Goal: Task Accomplishment & Management: Manage account settings

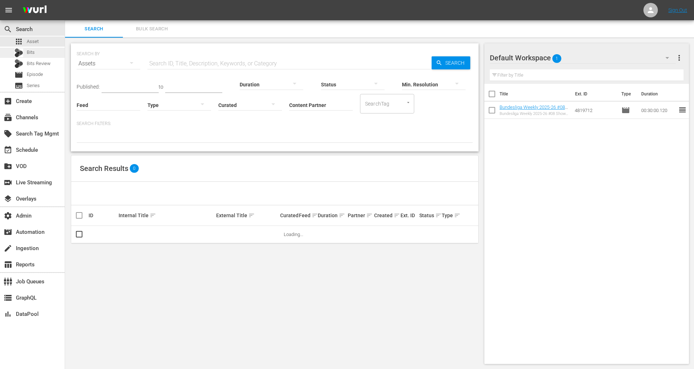
click at [56, 53] on div "Bits" at bounding box center [32, 53] width 65 height 10
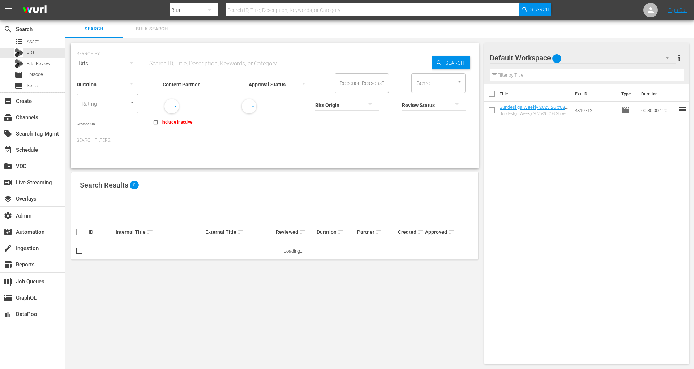
click at [315, 106] on div at bounding box center [347, 105] width 64 height 20
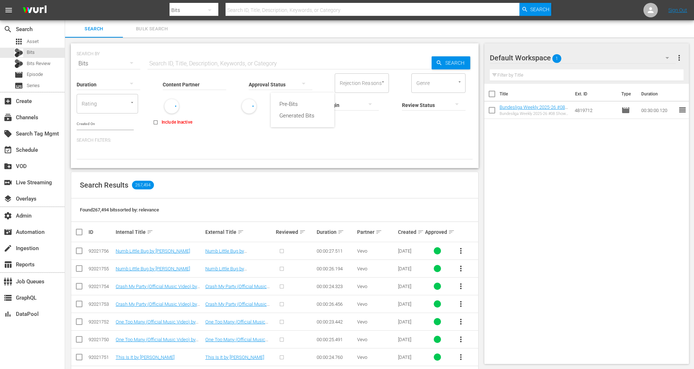
click at [254, 104] on div "Pre-Bits Generated Bits" at bounding box center [347, 184] width 694 height 369
click at [204, 84] on input "Content Partner" at bounding box center [195, 85] width 64 height 26
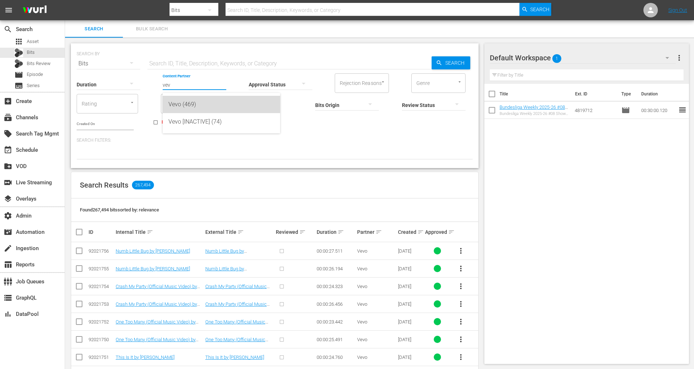
click at [201, 103] on div "Vevo (469)" at bounding box center [221, 104] width 106 height 17
type input "Vevo (469)"
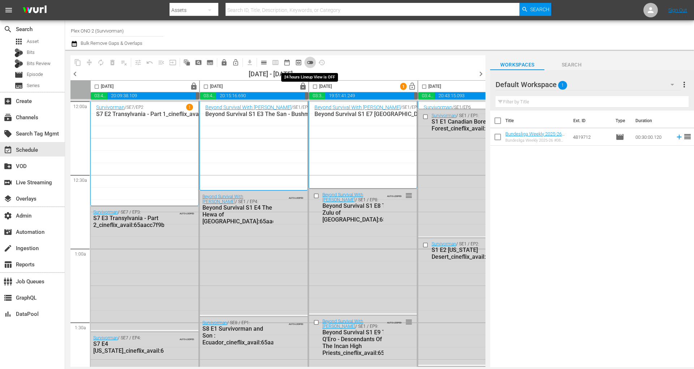
click at [311, 61] on span "toggle_off" at bounding box center [309, 62] width 7 height 7
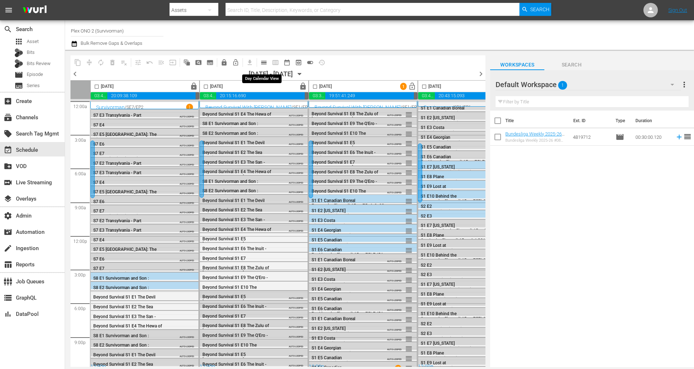
click at [260, 65] on span "calendar_view_day_outlined" at bounding box center [263, 62] width 7 height 7
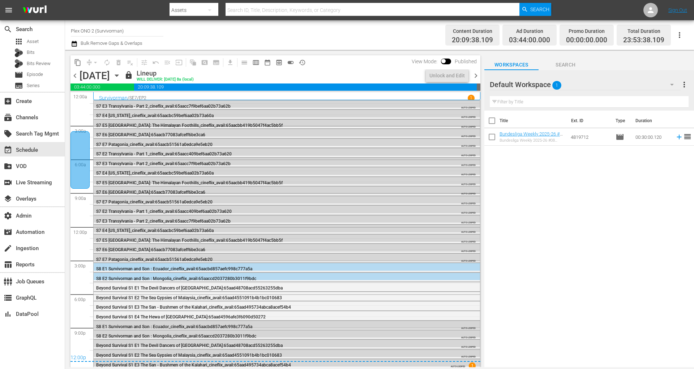
click at [121, 72] on icon "button" at bounding box center [117, 76] width 8 height 8
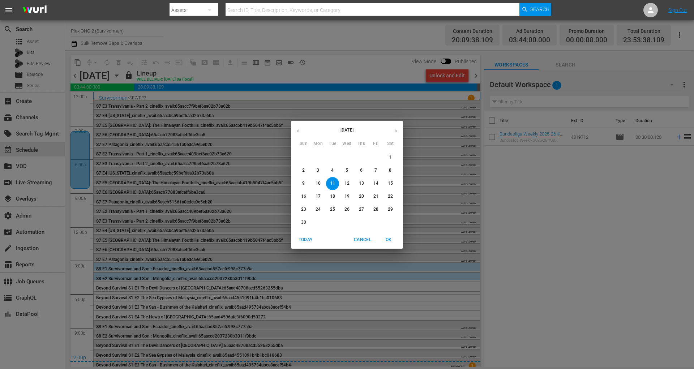
click at [388, 156] on span "1" at bounding box center [390, 157] width 13 height 6
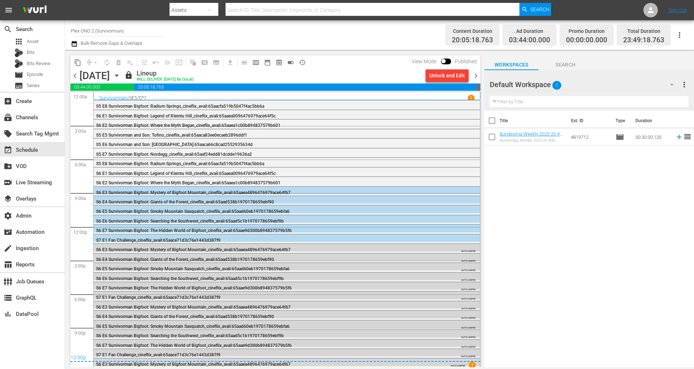
click at [476, 75] on span "chevron_right" at bounding box center [475, 75] width 9 height 9
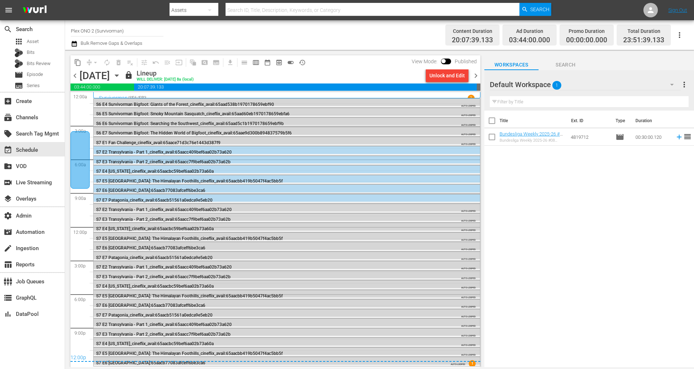
click at [476, 75] on span "chevron_right" at bounding box center [475, 75] width 9 height 9
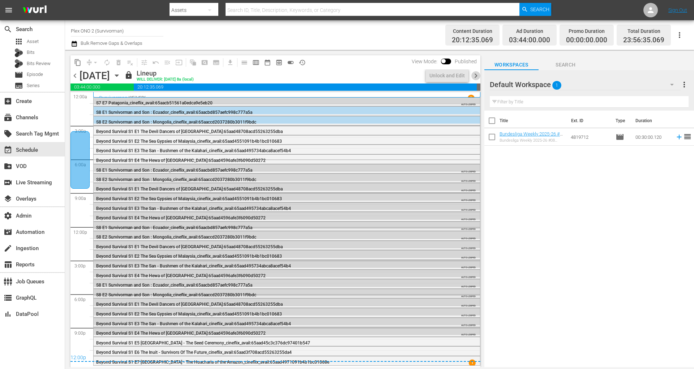
click at [476, 75] on span "chevron_right" at bounding box center [475, 75] width 9 height 9
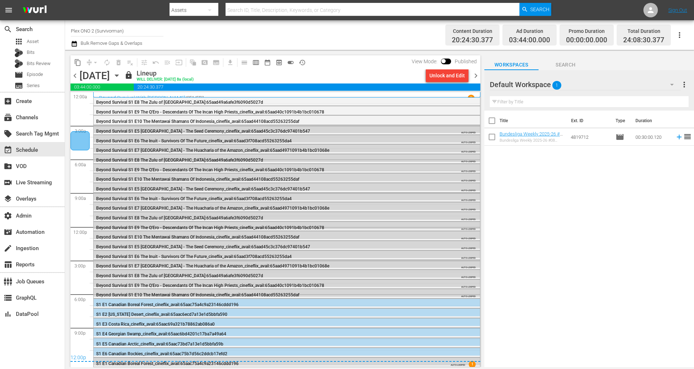
click at [73, 81] on div "chevron_left Tuesday, November 4th November 4th lock Lineup WILL DELIVER: 11/3 …" at bounding box center [275, 76] width 410 height 14
click at [73, 77] on span "chevron_left" at bounding box center [74, 75] width 9 height 9
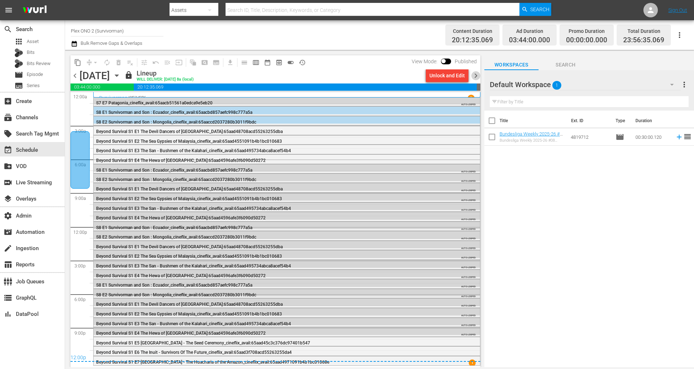
click at [477, 73] on span "chevron_right" at bounding box center [475, 75] width 9 height 9
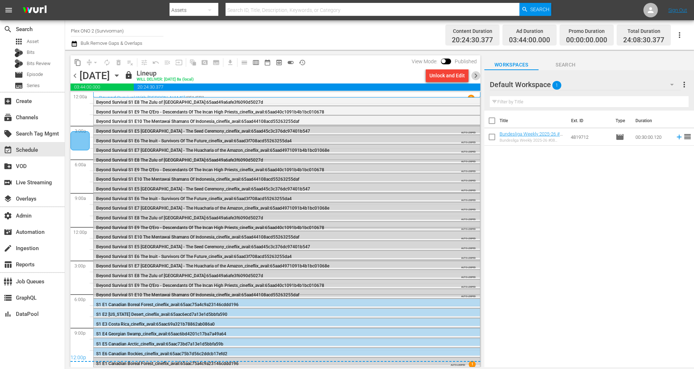
click at [476, 76] on span "chevron_right" at bounding box center [475, 75] width 9 height 9
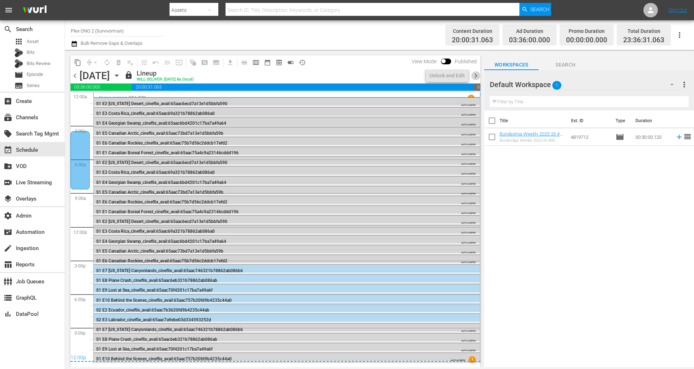
click at [476, 76] on span "chevron_right" at bounding box center [475, 75] width 9 height 9
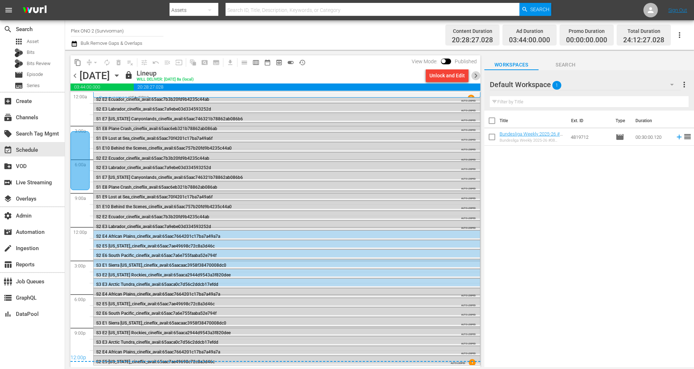
click at [476, 76] on span "chevron_right" at bounding box center [475, 75] width 9 height 9
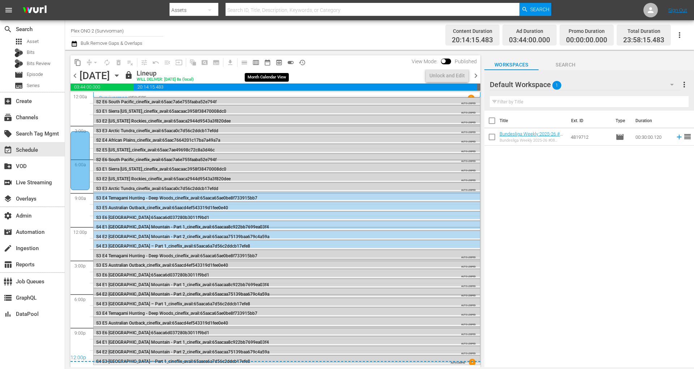
click at [268, 62] on span "date_range_outlined" at bounding box center [267, 62] width 7 height 7
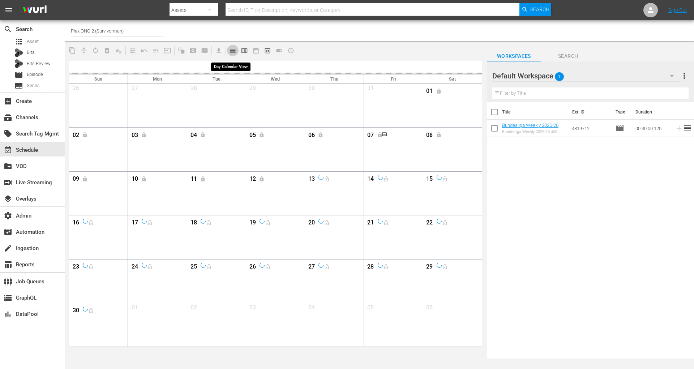
click at [236, 55] on button "calendar_view_day_outlined" at bounding box center [233, 51] width 12 height 12
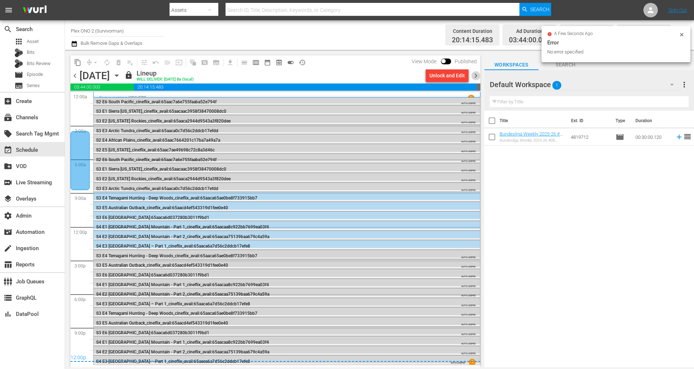
click at [475, 72] on span "chevron_right" at bounding box center [475, 75] width 9 height 9
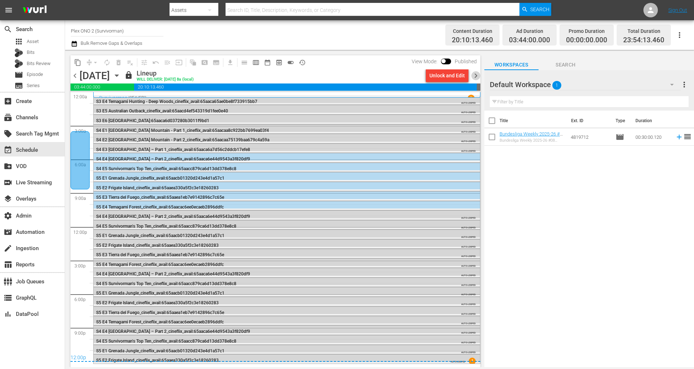
click at [475, 72] on span "chevron_right" at bounding box center [475, 75] width 9 height 9
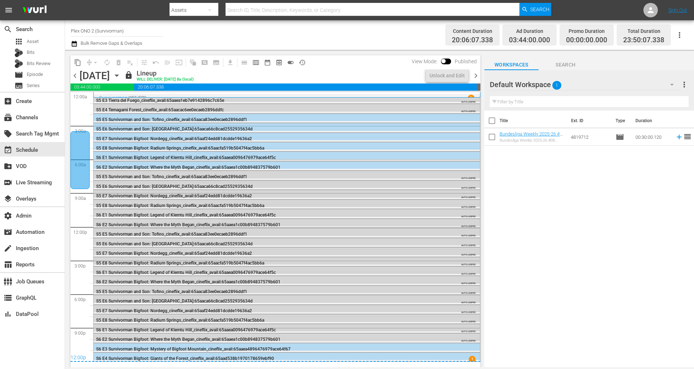
click at [475, 72] on span "chevron_right" at bounding box center [475, 75] width 9 height 9
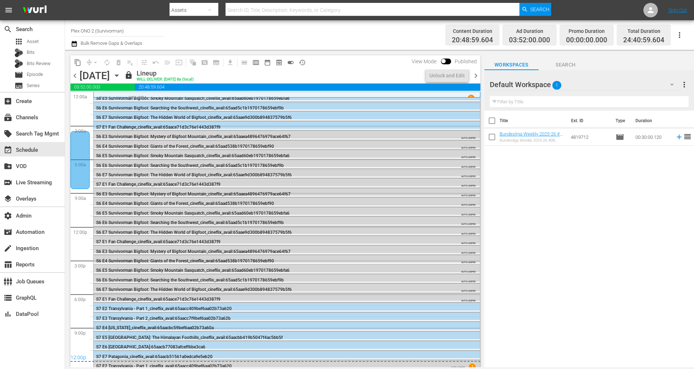
click at [475, 72] on span "chevron_right" at bounding box center [475, 75] width 9 height 9
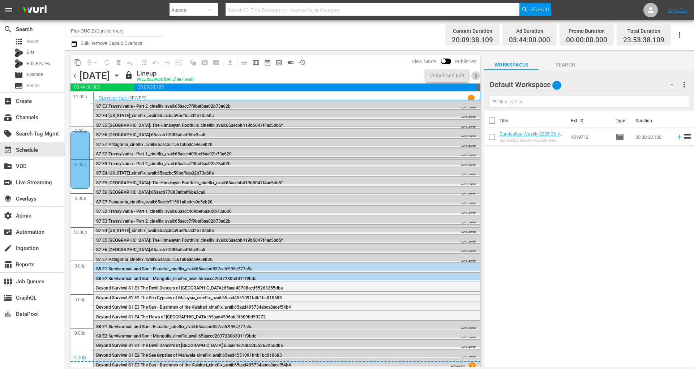
click at [475, 72] on span "chevron_right" at bounding box center [475, 75] width 9 height 9
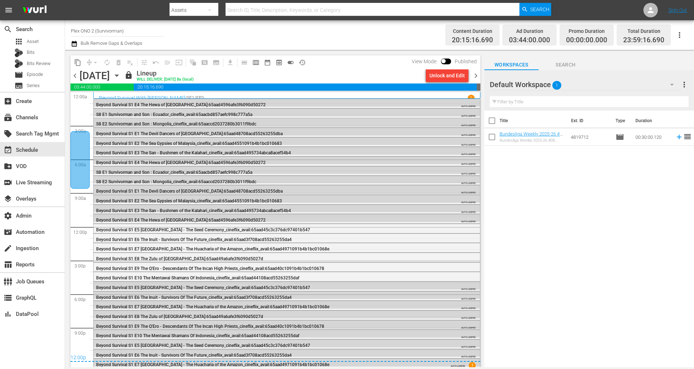
click at [475, 72] on span "chevron_right" at bounding box center [475, 75] width 9 height 9
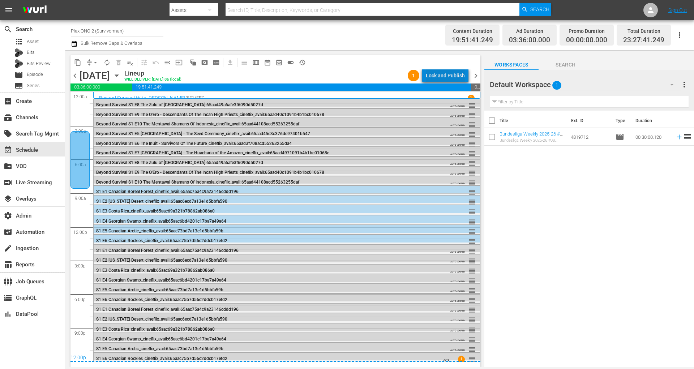
click at [455, 78] on div "Lock and Publish" at bounding box center [445, 75] width 39 height 13
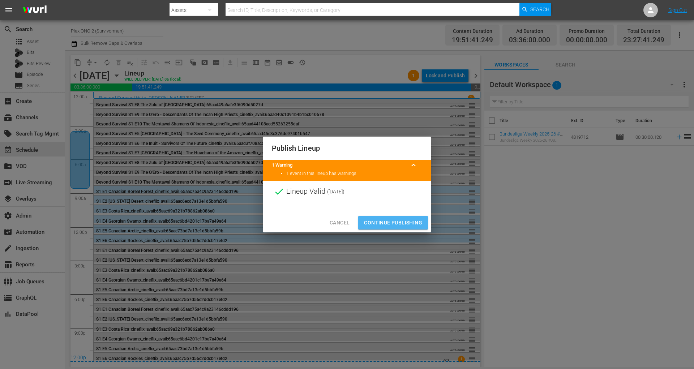
click at [418, 227] on button "Continue Publishing" at bounding box center [393, 222] width 70 height 13
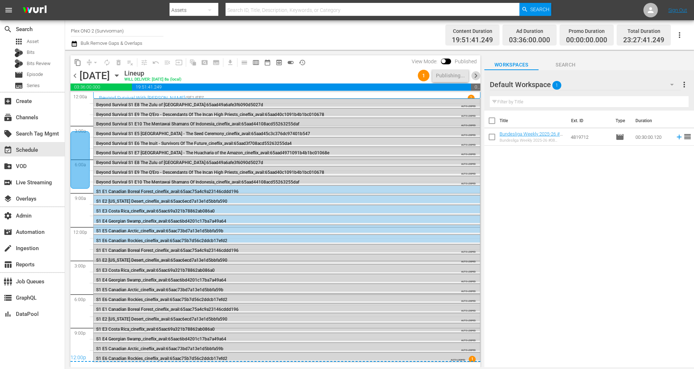
click at [474, 76] on span "chevron_right" at bounding box center [475, 75] width 9 height 9
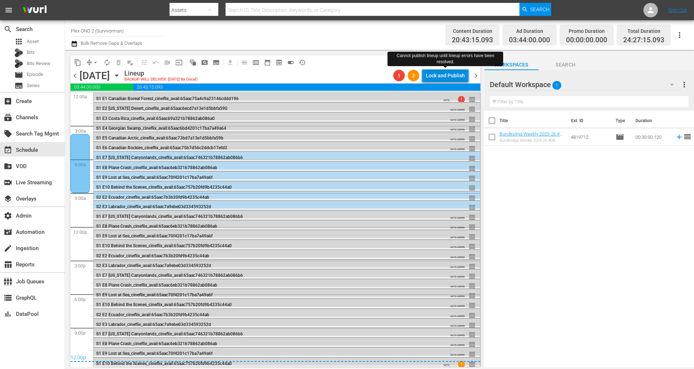
click at [448, 80] on div "Lock and Publish" at bounding box center [445, 75] width 39 height 13
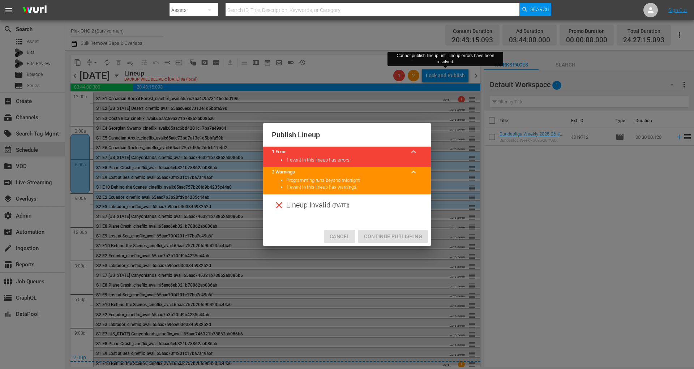
click at [344, 242] on button "Cancel" at bounding box center [339, 236] width 31 height 13
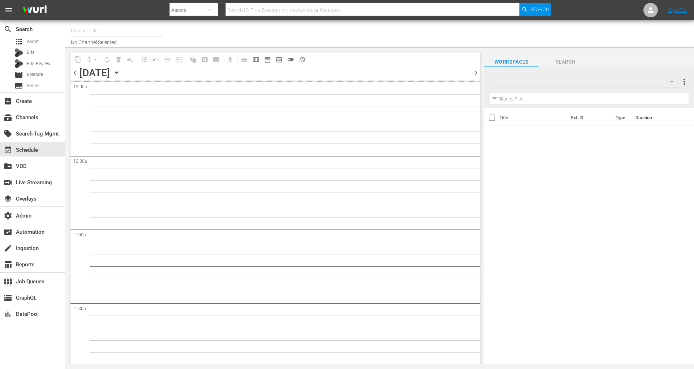
type input "Plex ONO 2 (Survivorman) (1701)"
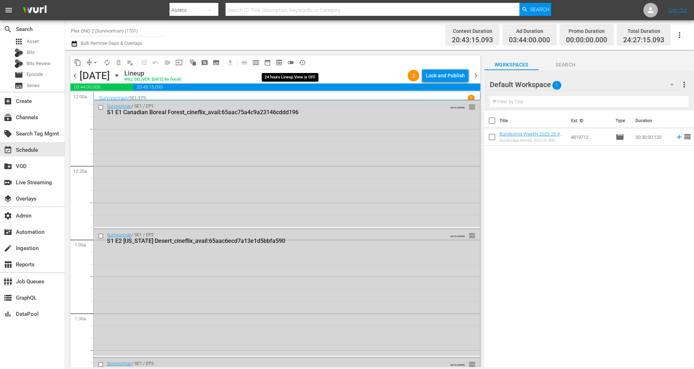
click at [293, 60] on span "toggle_off" at bounding box center [290, 62] width 7 height 7
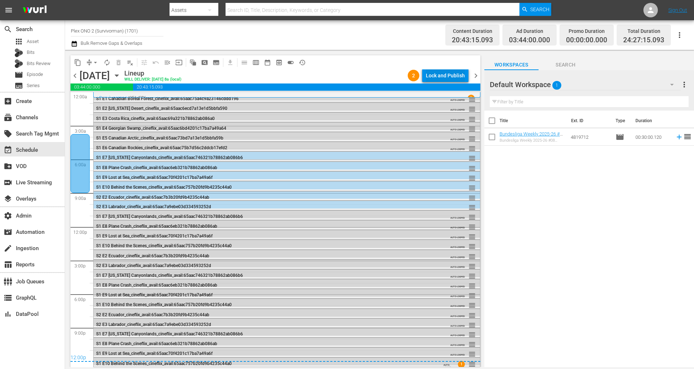
click at [437, 77] on div "Lock and Publish" at bounding box center [445, 75] width 39 height 13
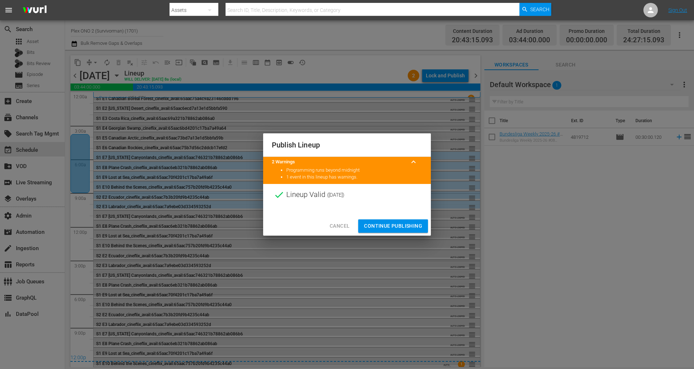
click at [415, 233] on div "Cancel Continue Publishing" at bounding box center [347, 225] width 168 height 19
click at [415, 230] on button "Continue Publishing" at bounding box center [393, 225] width 70 height 13
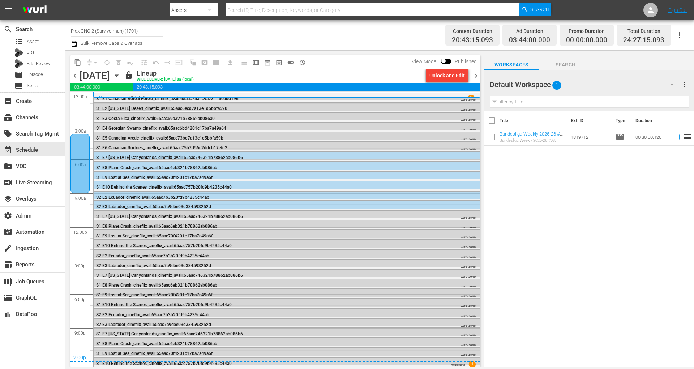
click at [478, 76] on span "chevron_right" at bounding box center [475, 75] width 9 height 9
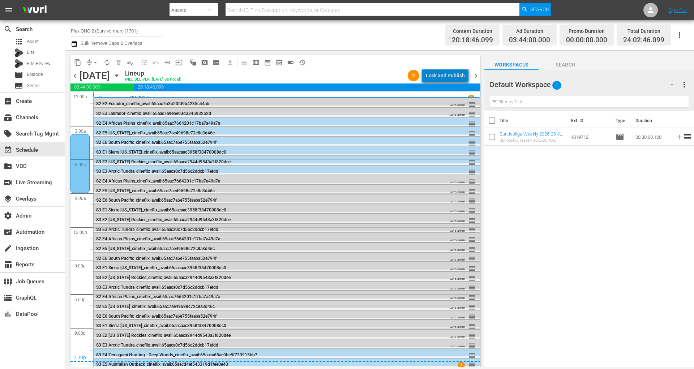
click at [449, 73] on div "Lock and Publish" at bounding box center [445, 75] width 39 height 13
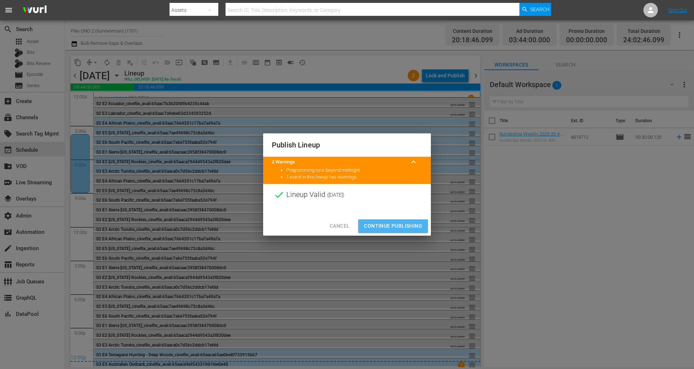
click at [426, 228] on button "Continue Publishing" at bounding box center [393, 225] width 70 height 13
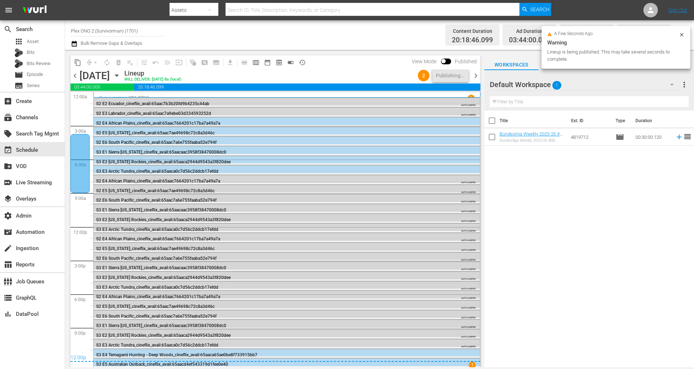
click at [477, 74] on span "chevron_right" at bounding box center [475, 75] width 9 height 9
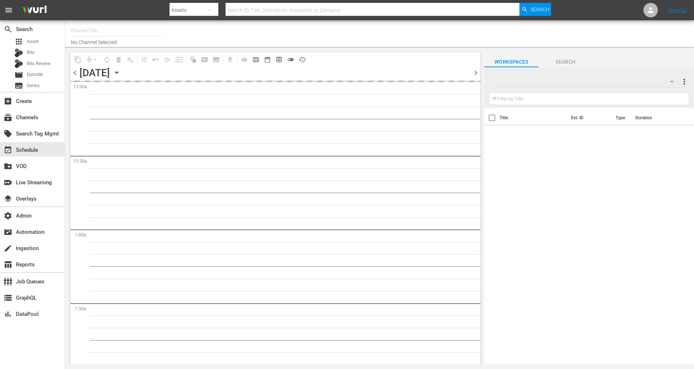
type input "Plex ONO 2 (Survivorman) (1701)"
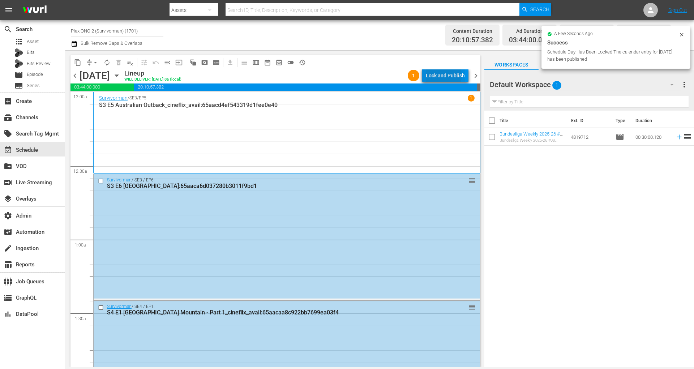
click at [440, 76] on div "Lock and Publish" at bounding box center [445, 75] width 39 height 13
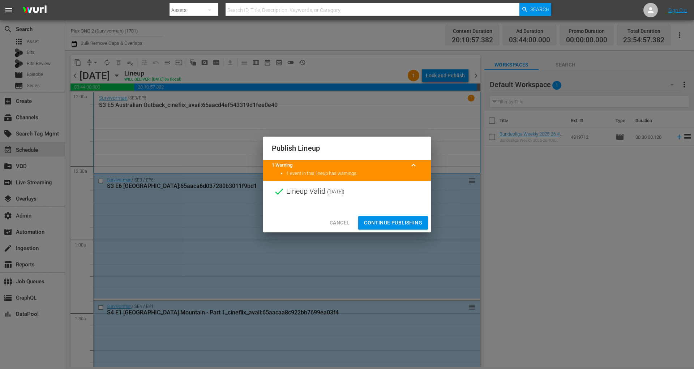
click at [416, 226] on span "Continue Publishing" at bounding box center [393, 222] width 58 height 9
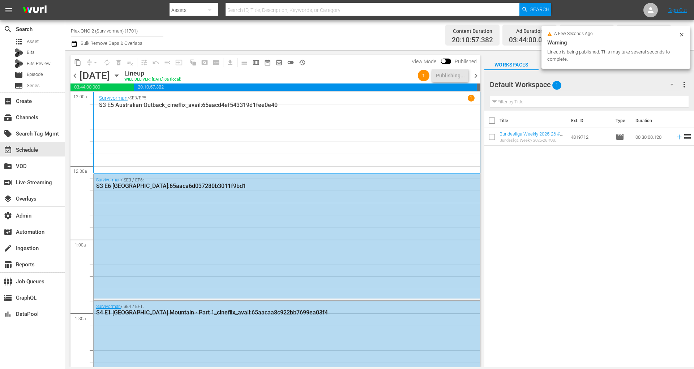
click at [476, 77] on span "chevron_right" at bounding box center [475, 75] width 9 height 9
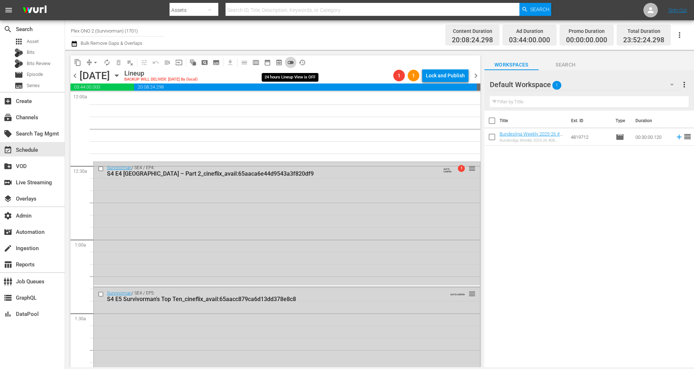
click at [289, 60] on span "toggle_off" at bounding box center [290, 62] width 7 height 7
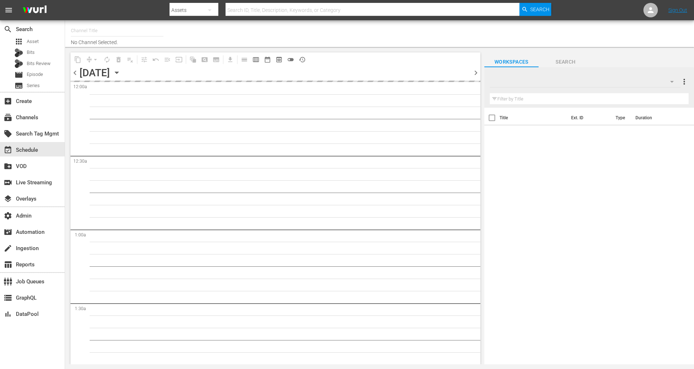
type input "Plex ONO 2 (Survivorman) (1701)"
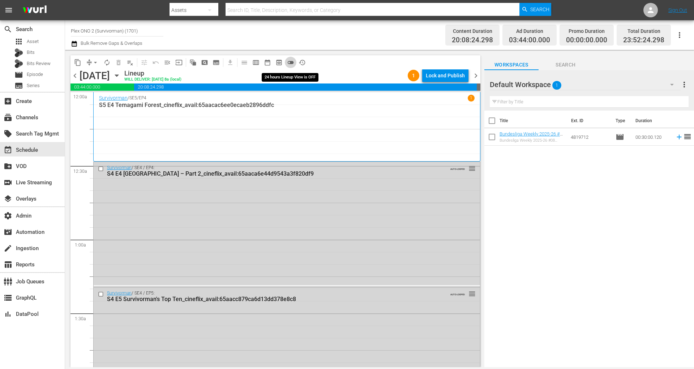
click at [288, 60] on span "toggle_off" at bounding box center [290, 62] width 7 height 7
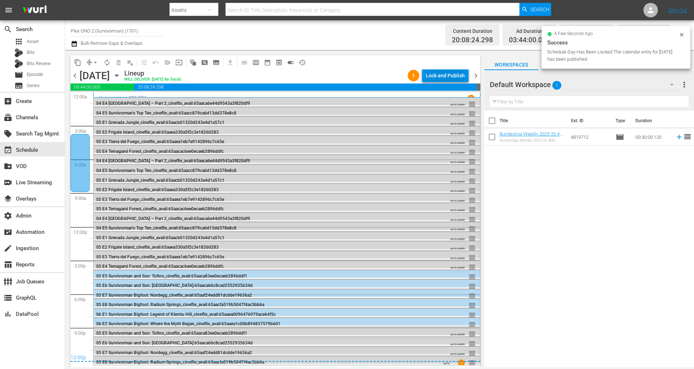
click at [446, 77] on div "Lock and Publish" at bounding box center [445, 75] width 39 height 13
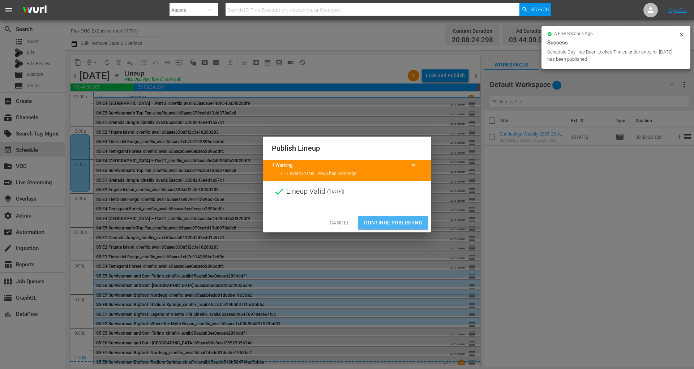
click at [419, 224] on span "Continue Publishing" at bounding box center [393, 222] width 58 height 9
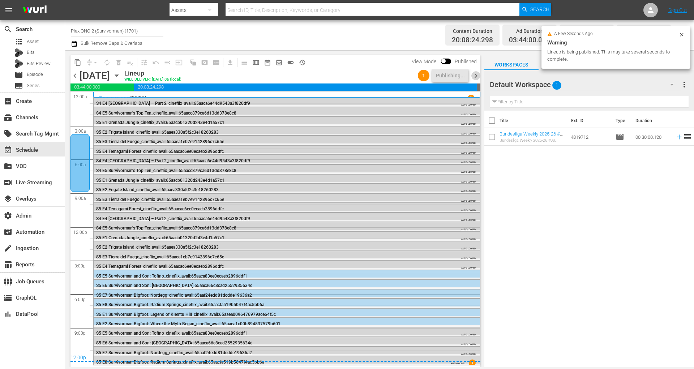
click at [478, 77] on span "chevron_right" at bounding box center [475, 75] width 9 height 9
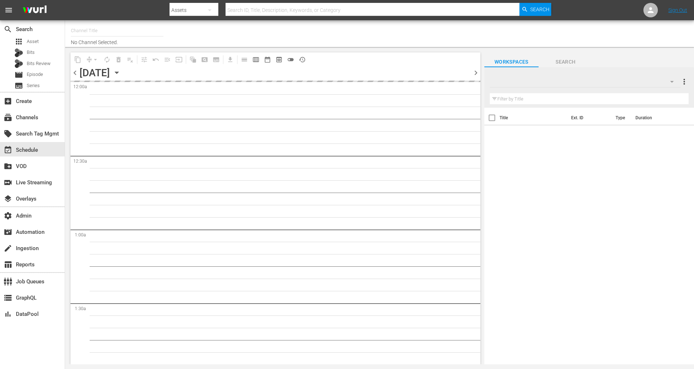
type input "Plex ONO 2 (Survivorman) (1701)"
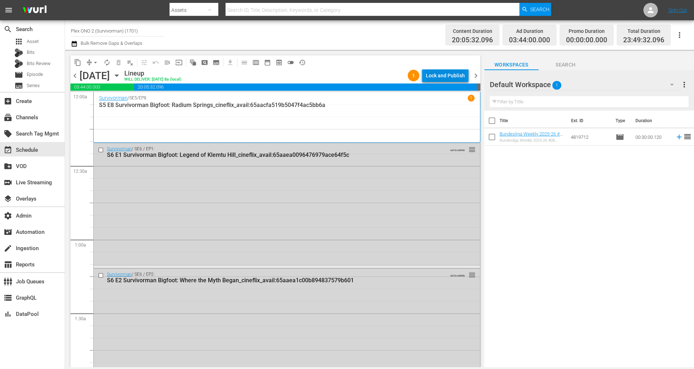
click at [441, 81] on div "Lock and Publish" at bounding box center [445, 75] width 39 height 13
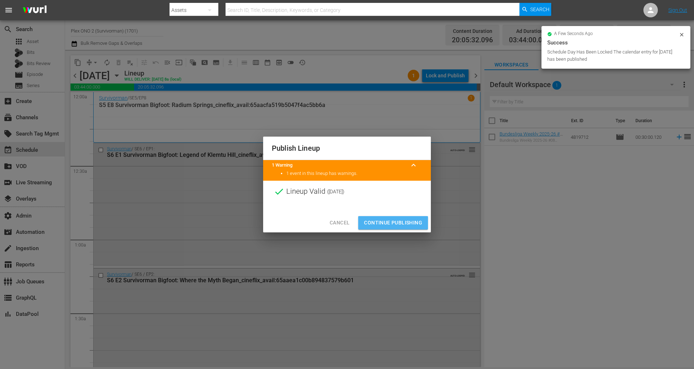
click at [407, 224] on span "Continue Publishing" at bounding box center [393, 222] width 58 height 9
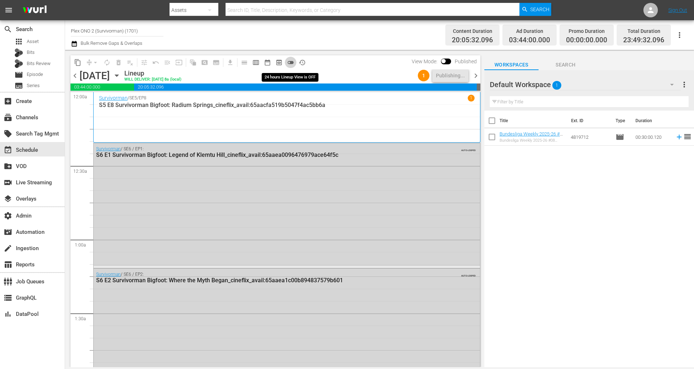
click at [294, 61] on button "toggle_off" at bounding box center [291, 63] width 12 height 12
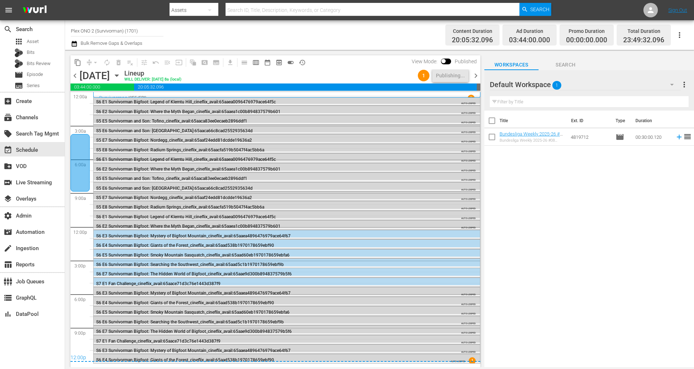
click at [475, 74] on span "chevron_right" at bounding box center [475, 75] width 9 height 9
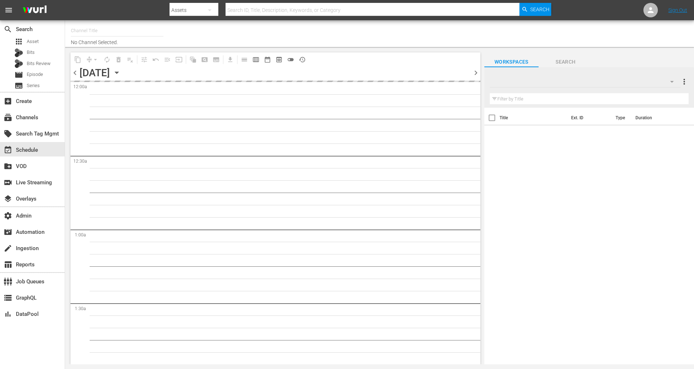
type input "Plex ONO 2 (Survivorman) (1701)"
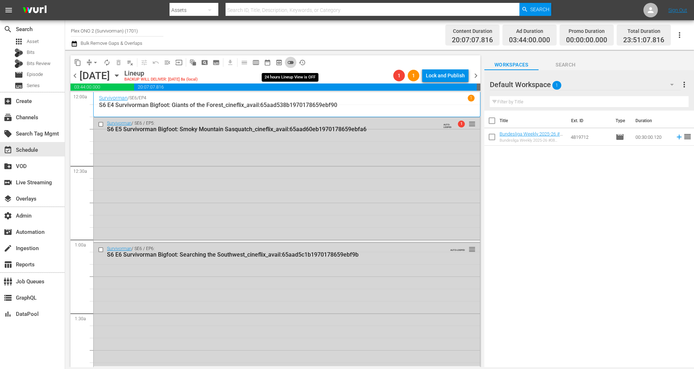
click at [289, 59] on span "toggle_off" at bounding box center [290, 62] width 7 height 7
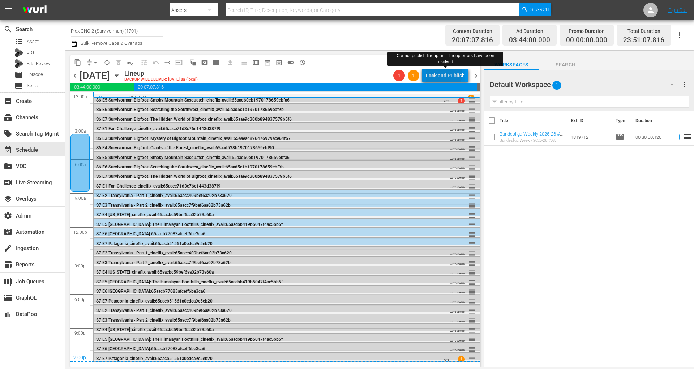
click at [434, 74] on div "Lock and Publish" at bounding box center [445, 75] width 39 height 13
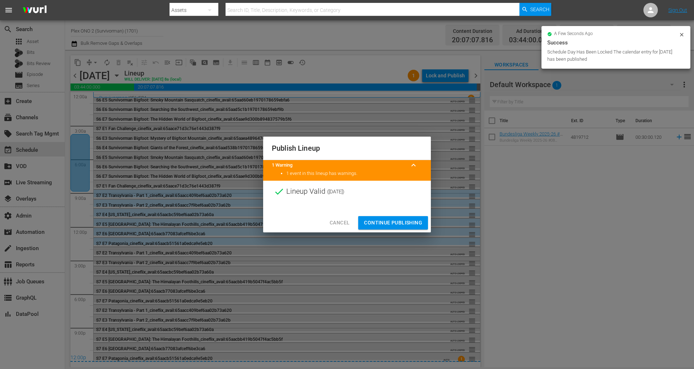
click at [396, 224] on span "Continue Publishing" at bounding box center [393, 222] width 58 height 9
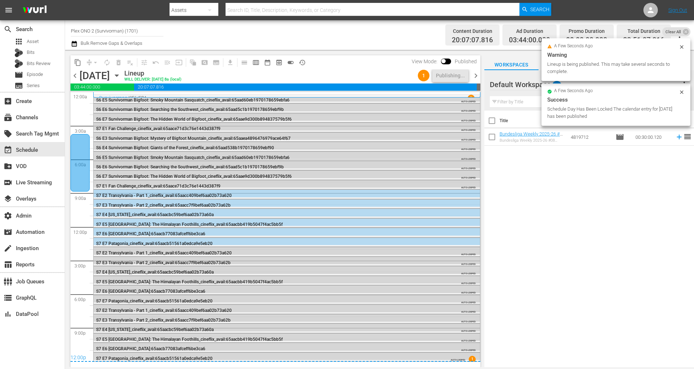
click at [477, 77] on span "chevron_right" at bounding box center [475, 75] width 9 height 9
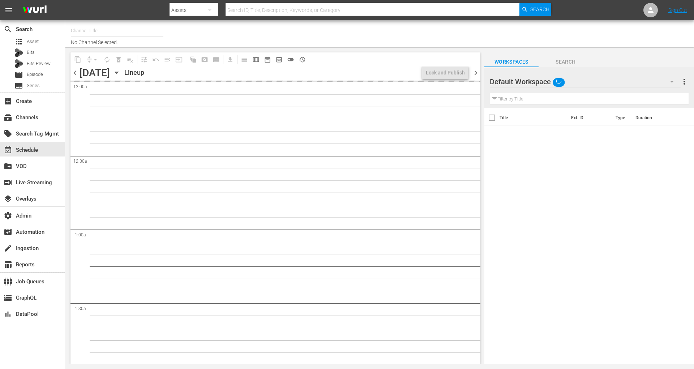
type input "Plex ONO 2 (Survivorman) (1701)"
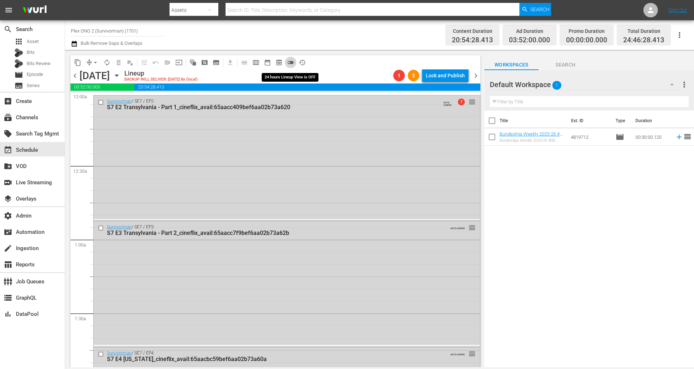
click at [289, 60] on span "toggle_off" at bounding box center [290, 62] width 7 height 7
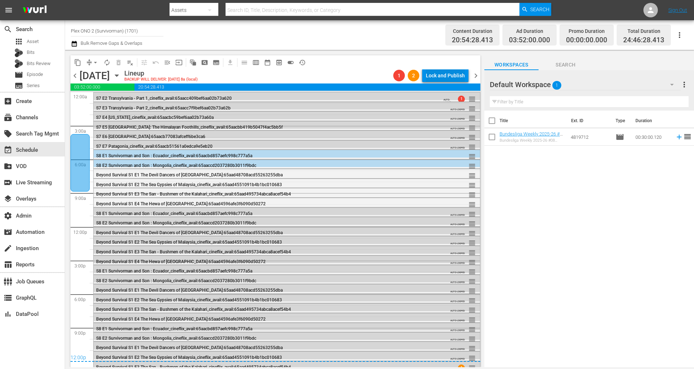
click at [461, 74] on div "Lock and Publish" at bounding box center [445, 75] width 39 height 13
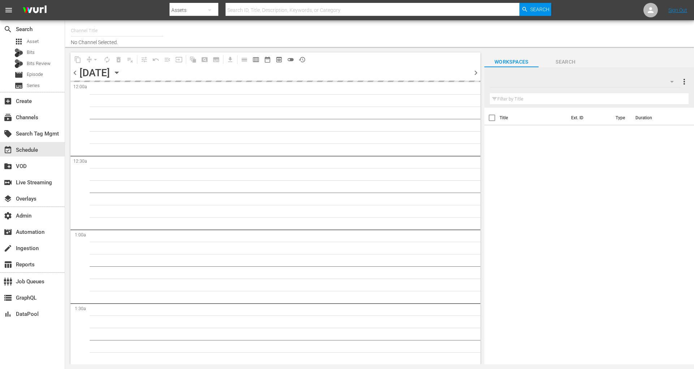
type input "Plex ONO 2 (Survivorman) (1701)"
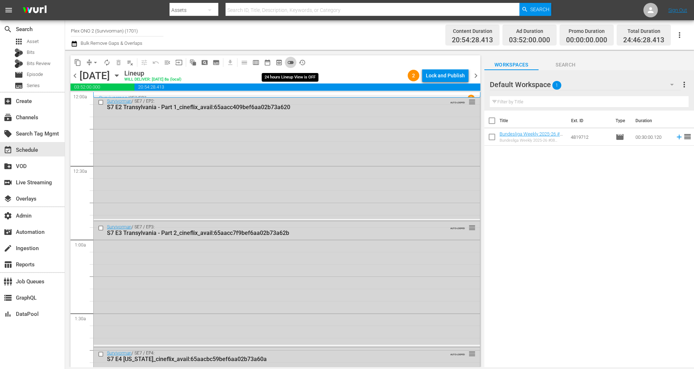
click at [289, 62] on span "toggle_off" at bounding box center [290, 62] width 7 height 7
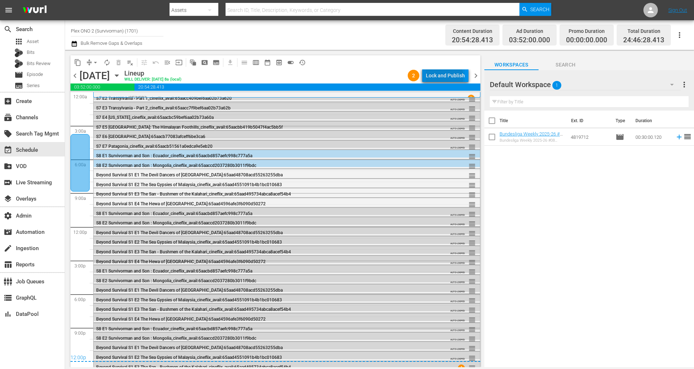
click at [446, 77] on div "Lock and Publish" at bounding box center [445, 75] width 39 height 13
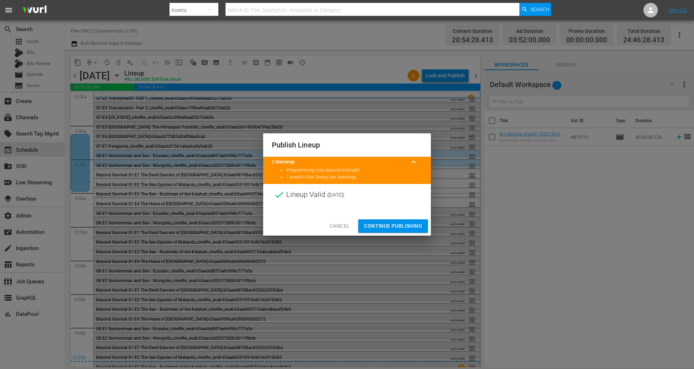
click at [417, 225] on span "Continue Publishing" at bounding box center [393, 225] width 58 height 9
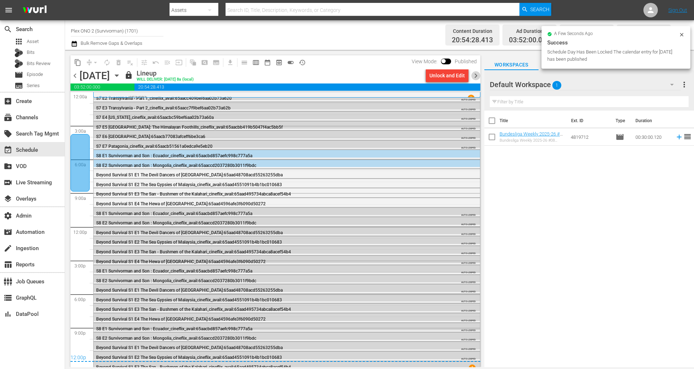
click at [476, 76] on span "chevron_right" at bounding box center [475, 75] width 9 height 9
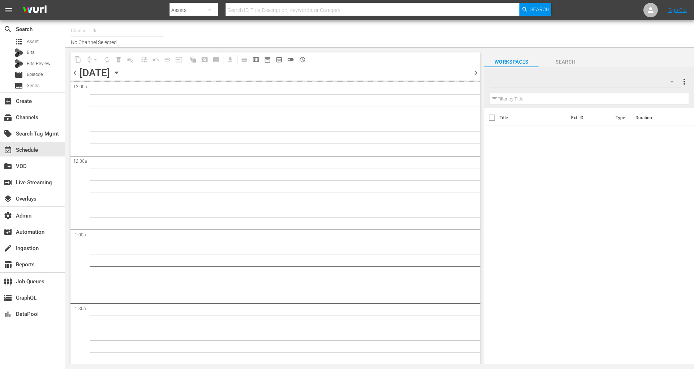
type input "Plex ONO 2 (Survivorman) (1701)"
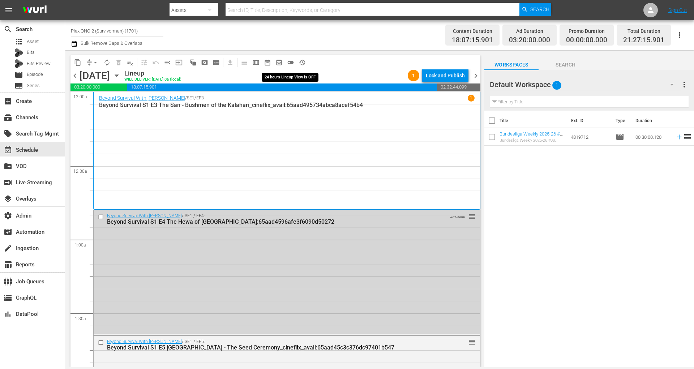
click at [289, 64] on span "toggle_off" at bounding box center [290, 62] width 7 height 7
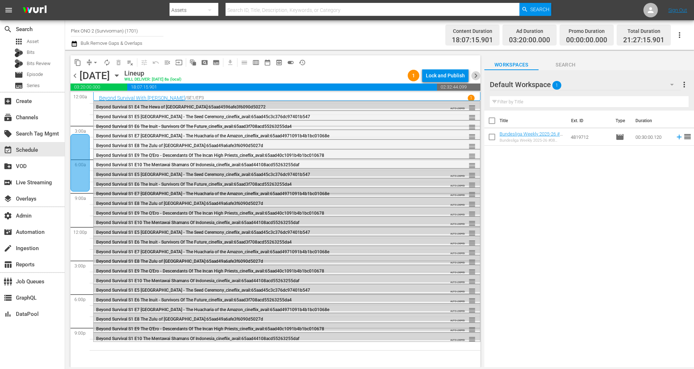
click at [477, 79] on span "chevron_right" at bounding box center [475, 75] width 9 height 9
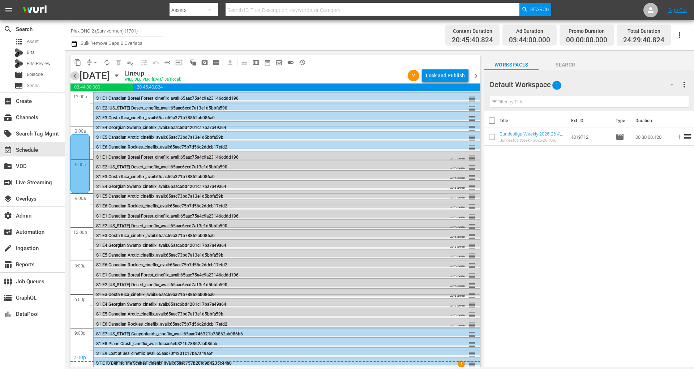
click at [77, 76] on span "chevron_left" at bounding box center [74, 75] width 9 height 9
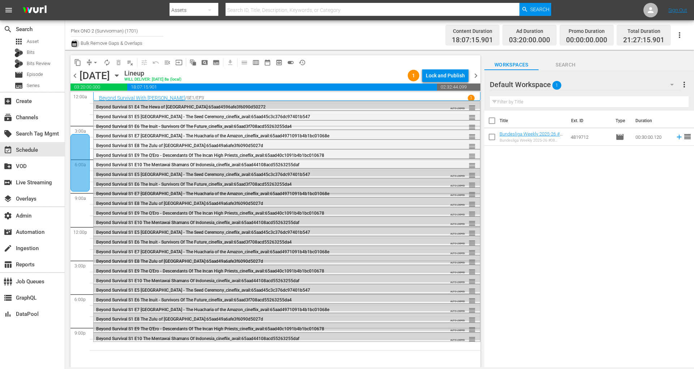
click at [73, 44] on icon "button" at bounding box center [74, 44] width 5 height 6
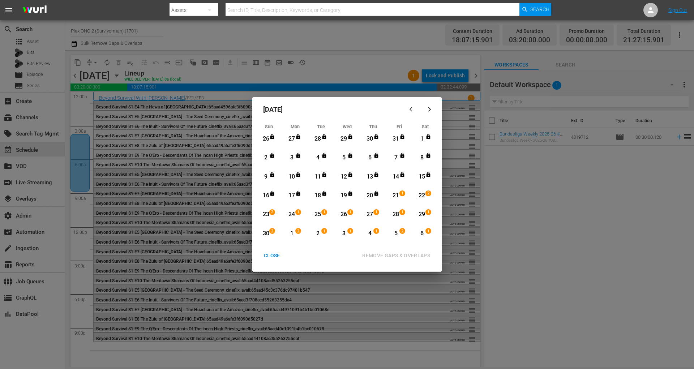
click at [396, 197] on div "21" at bounding box center [395, 195] width 9 height 8
click at [371, 229] on div "4" at bounding box center [369, 233] width 9 height 8
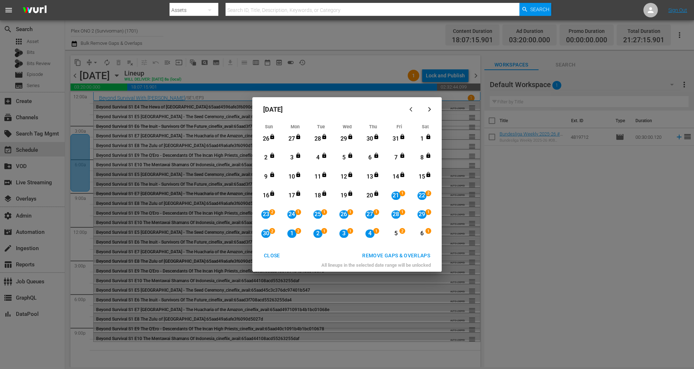
click at [391, 253] on div "REMOVE GAPS & OVERLAPS" at bounding box center [395, 255] width 79 height 9
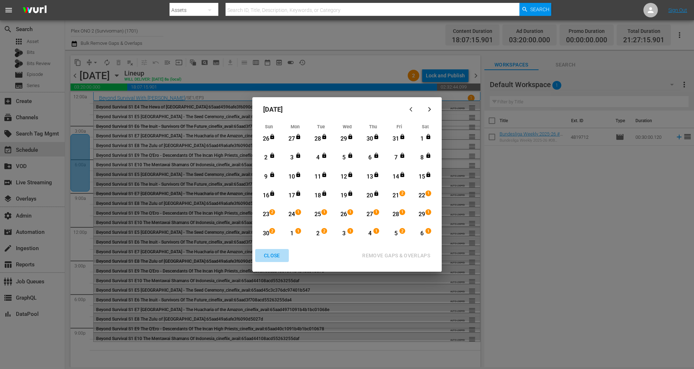
click at [272, 257] on div "CLOSE" at bounding box center [272, 255] width 28 height 9
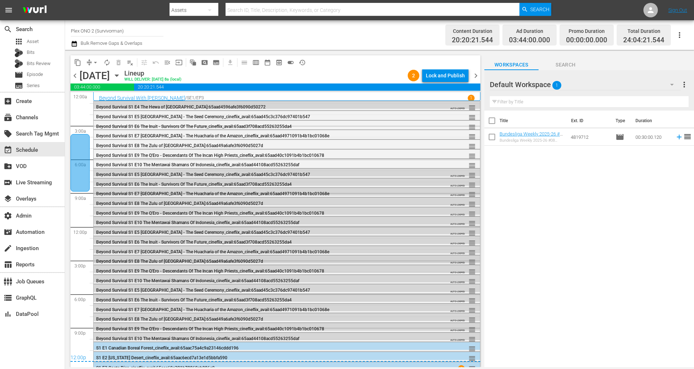
scroll to position [4, 0]
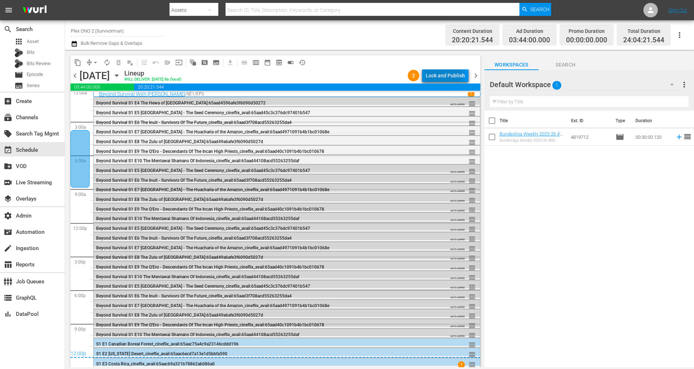
click at [445, 75] on div "Lock and Publish" at bounding box center [445, 75] width 39 height 13
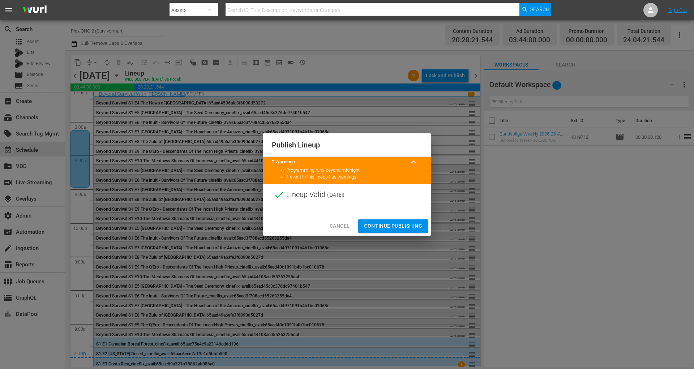
click at [404, 227] on span "Continue Publishing" at bounding box center [393, 225] width 58 height 9
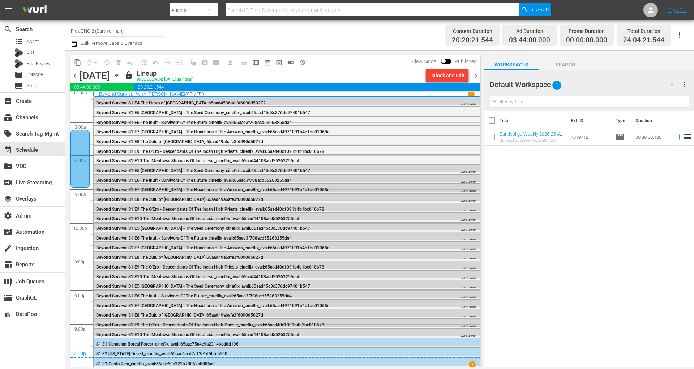
click at [480, 74] on div "content_copy compress arrow_drop_down autorenew_outlined delete_forever_outline…" at bounding box center [273, 208] width 417 height 317
click at [469, 78] on div "Unlock and Edit" at bounding box center [447, 75] width 48 height 12
click at [473, 78] on span "chevron_right" at bounding box center [475, 75] width 9 height 9
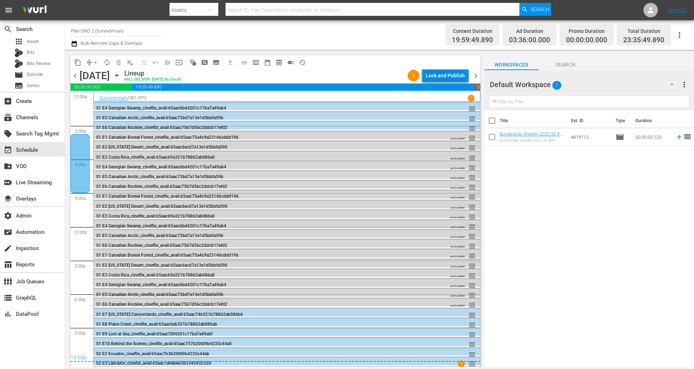
click at [446, 77] on div "Lock and Publish" at bounding box center [445, 75] width 39 height 13
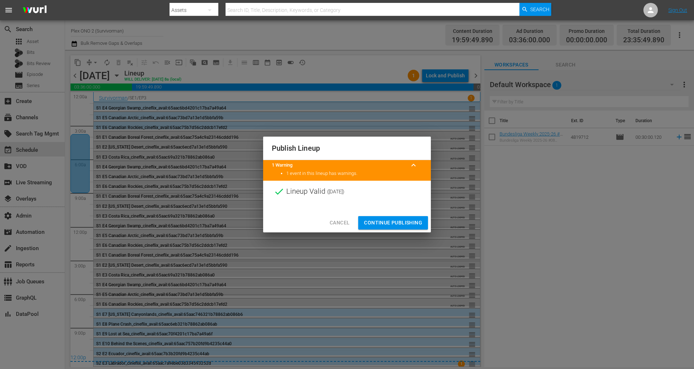
click at [410, 220] on span "Continue Publishing" at bounding box center [393, 222] width 58 height 9
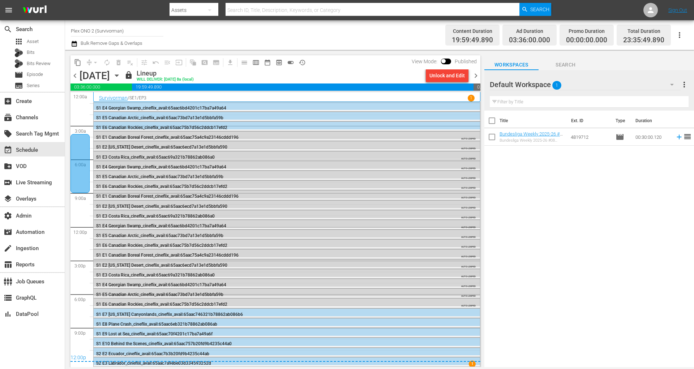
click at [475, 73] on span "chevron_right" at bounding box center [475, 75] width 9 height 9
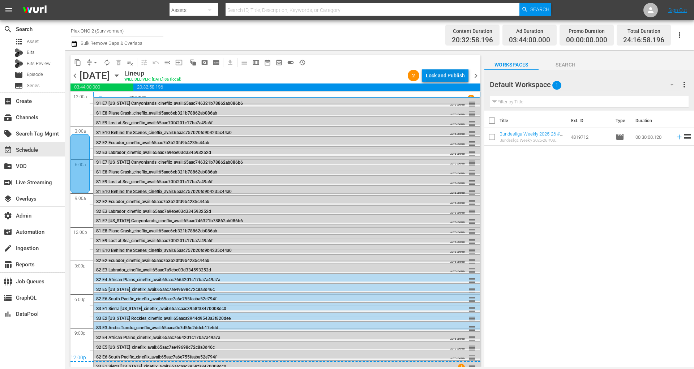
click at [444, 76] on div "Lock and Publish" at bounding box center [445, 75] width 39 height 13
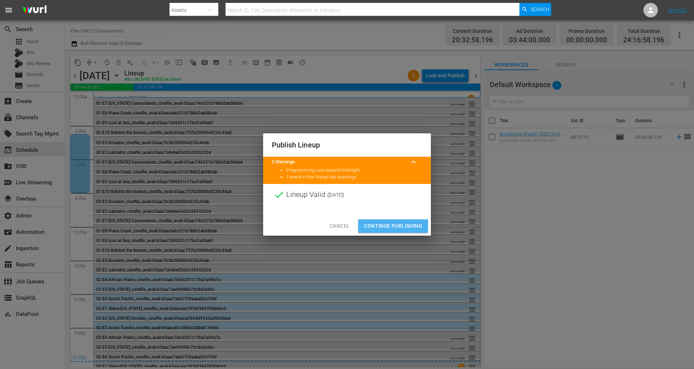
click at [391, 226] on span "Continue Publishing" at bounding box center [393, 225] width 58 height 9
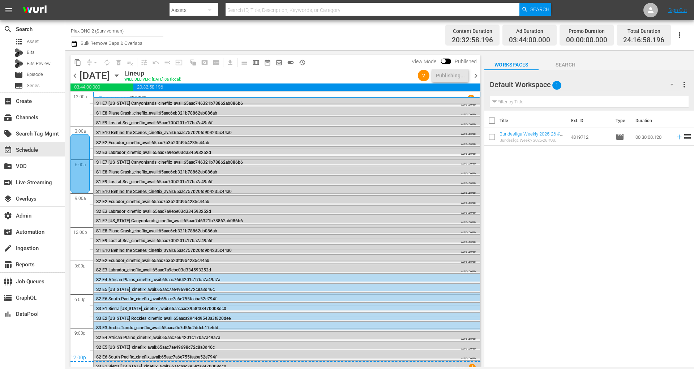
click at [476, 74] on span "chevron_right" at bounding box center [475, 75] width 9 height 9
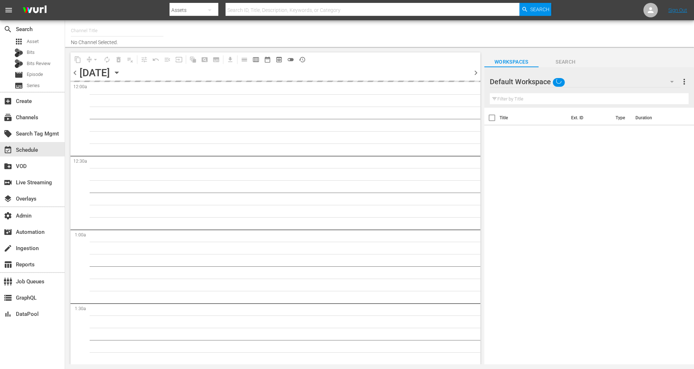
type input "Plex ONO 2 (Survivorman) (1701)"
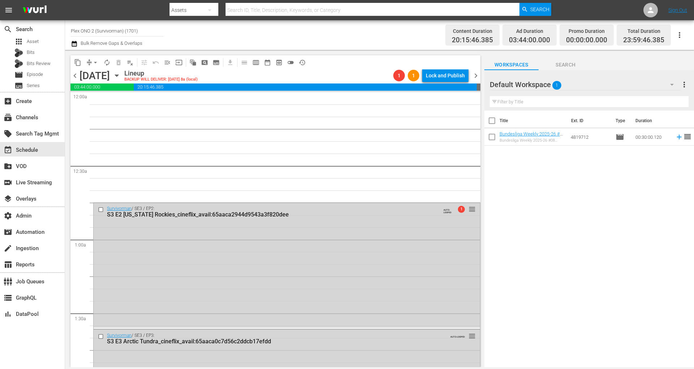
click at [75, 75] on span "chevron_left" at bounding box center [74, 75] width 9 height 9
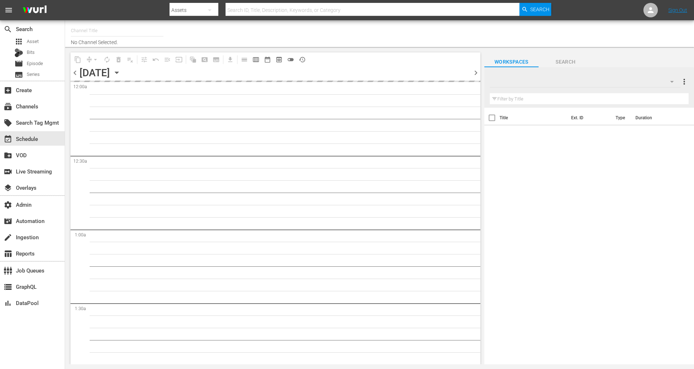
type input "Plex ONO 2 (Survivorman) (1701)"
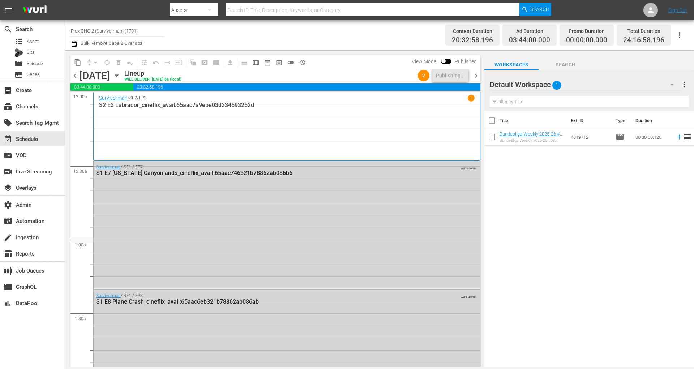
click at [477, 74] on span "chevron_right" at bounding box center [475, 75] width 9 height 9
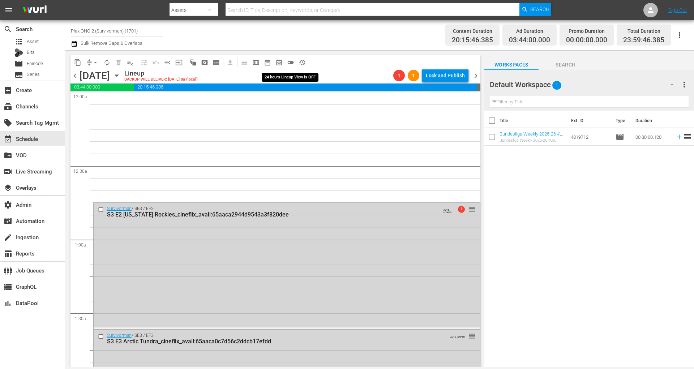
click at [294, 63] on span "toggle_off" at bounding box center [290, 62] width 7 height 7
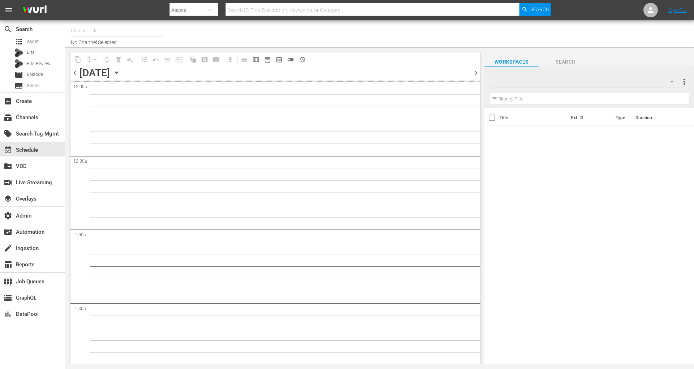
type input "Plex ONO 2 (Survivorman) (1701)"
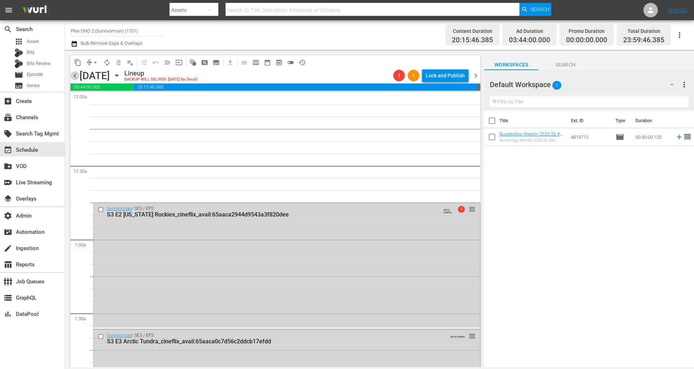
click at [76, 76] on span "chevron_left" at bounding box center [74, 75] width 9 height 9
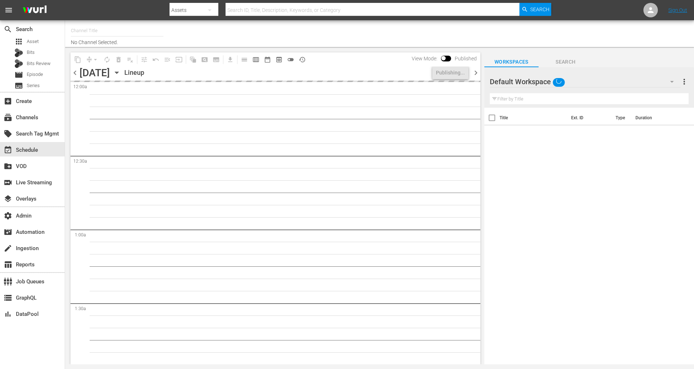
type input "Plex ONO 2 (Survivorman) (1701)"
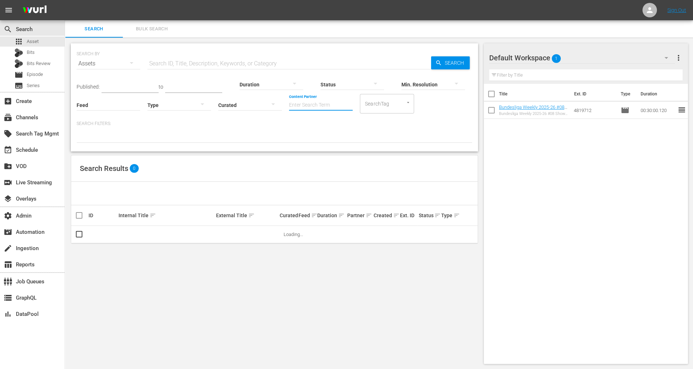
click at [305, 107] on input "Content Partner" at bounding box center [321, 105] width 64 height 26
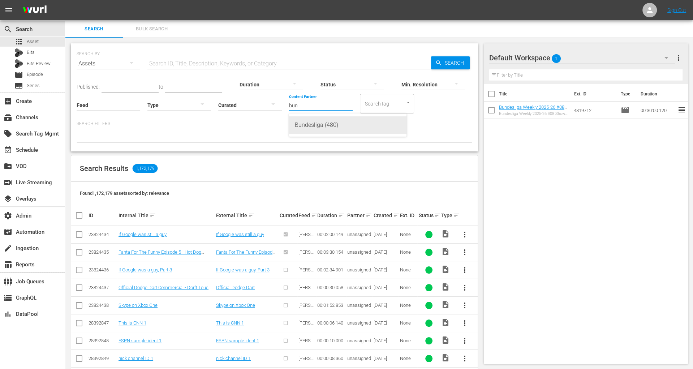
click at [311, 125] on div "Bundesliga (480)" at bounding box center [348, 124] width 106 height 17
type input "Bundesliga (480)"
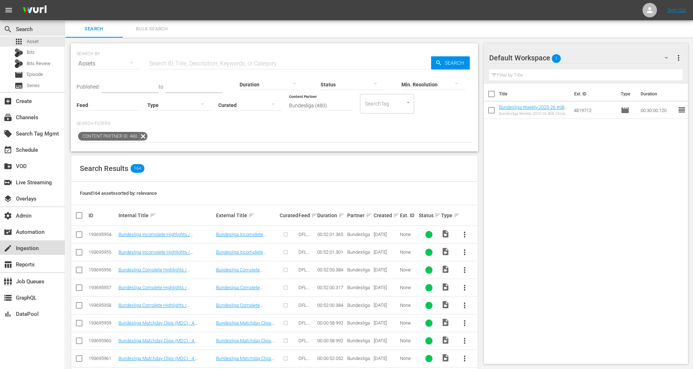
click at [40, 246] on div "create Ingestion" at bounding box center [32, 247] width 65 height 14
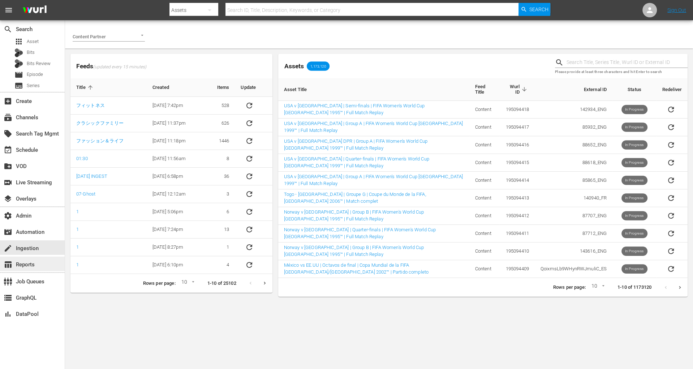
click at [43, 260] on div "table_chart Reports" at bounding box center [32, 264] width 65 height 14
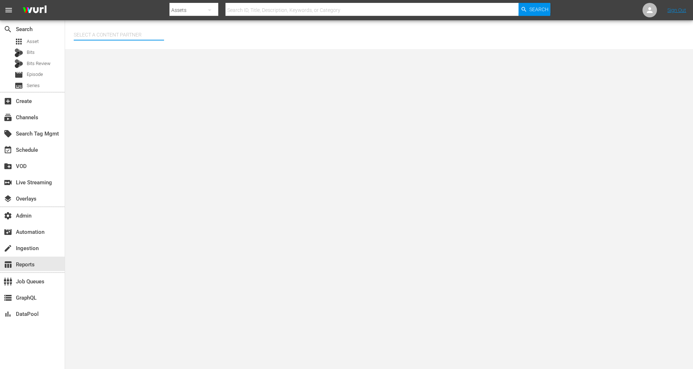
click at [115, 33] on input "text" at bounding box center [119, 34] width 90 height 17
click at [110, 56] on div "Bundesliga (480)" at bounding box center [132, 54] width 106 height 17
type input "Bundesliga (480)"
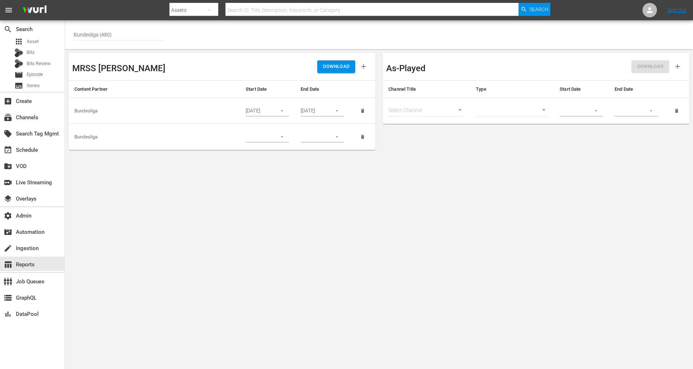
click at [360, 136] on icon "delete" at bounding box center [362, 136] width 5 height 5
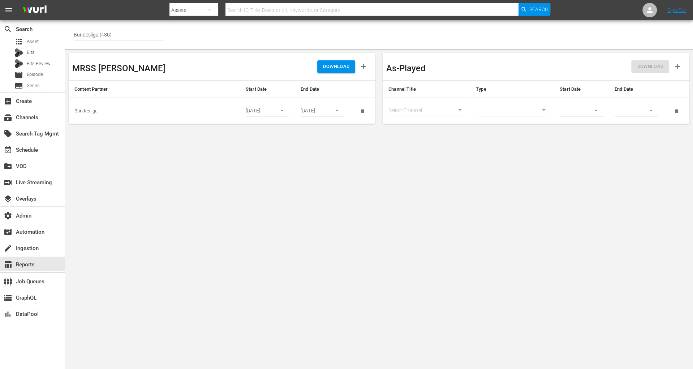
click at [350, 63] on button "DOWNLOAD" at bounding box center [336, 66] width 38 height 13
click at [42, 44] on div "apps Asset" at bounding box center [32, 41] width 65 height 10
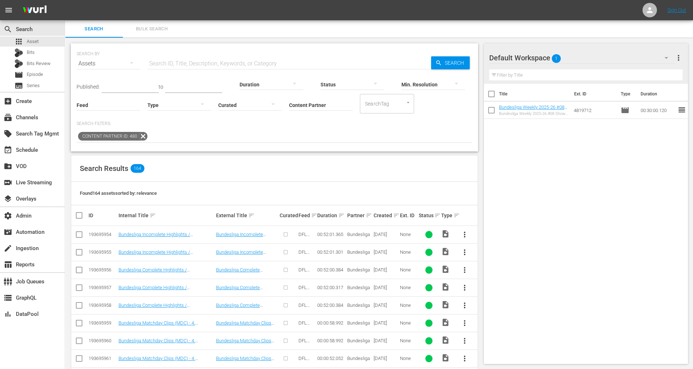
click at [305, 103] on input "Content Partner" at bounding box center [321, 105] width 64 height 26
click at [330, 125] on div "Bundesliga (480)" at bounding box center [348, 124] width 106 height 17
type input "Bundesliga (480)"
click at [155, 235] on link "Bundesliga Incomplete Highlights / Highlightshow I 4. Matchday 2025-2026 | CLF" at bounding box center [163, 240] width 89 height 16
click at [210, 65] on input "text" at bounding box center [289, 63] width 284 height 17
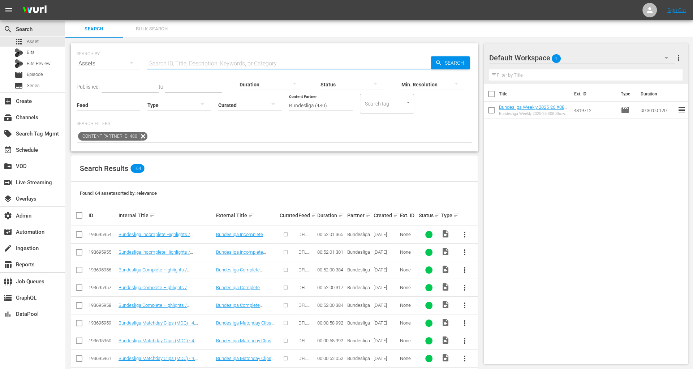
paste input "Bundesliga-Special-2024-25-Show-03-Monthly-Strikers-Kane-Boniface-Guirassy-The-…"
type input "Bundesliga-Special-2024-25-Show-03-Monthly-Strikers-Kane-Boniface-Guirassy-The-…"
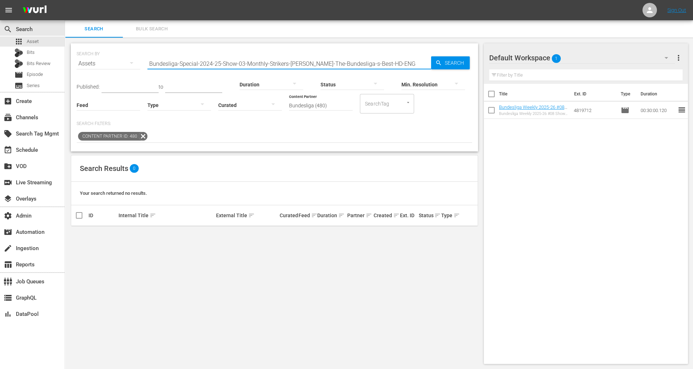
click at [228, 61] on input "Bundesliga-Special-2024-25-Show-03-Monthly-Strikers-Kane-Boniface-Guirassy-The-…" at bounding box center [289, 63] width 284 height 17
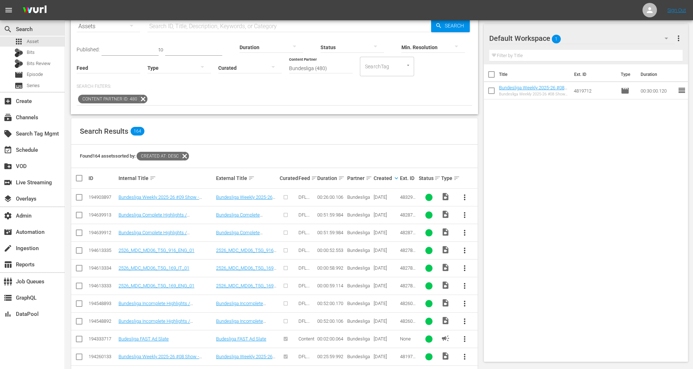
scroll to position [42, 0]
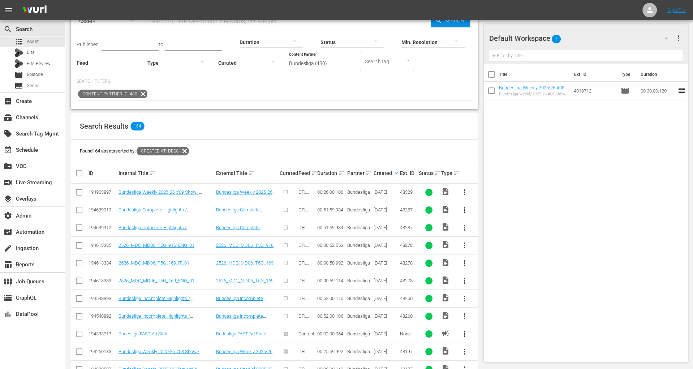
click at [386, 190] on div "10/08/25" at bounding box center [386, 191] width 24 height 5
click at [384, 194] on div "10/08/25" at bounding box center [386, 191] width 24 height 5
click at [193, 192] on link "Bundesliga Weekly 2025-26 #09 Show - International Break #02 | HD (ENG/ESP)" at bounding box center [159, 194] width 81 height 11
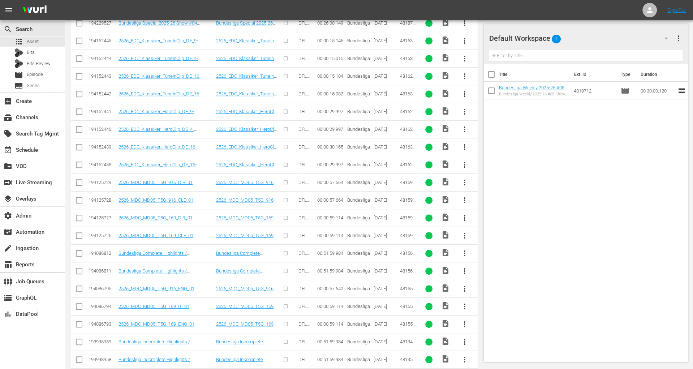
scroll to position [396, 0]
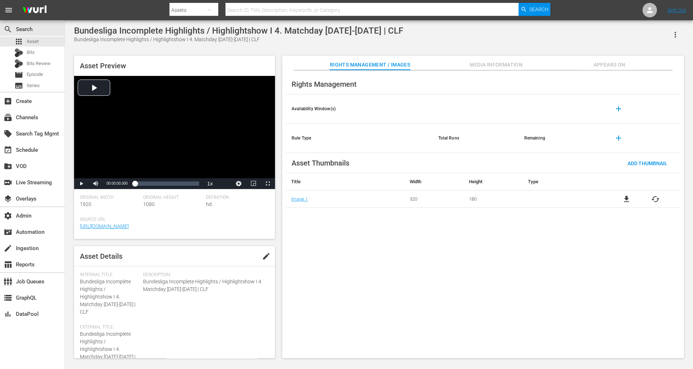
click at [491, 64] on span "Media Information" at bounding box center [496, 64] width 54 height 9
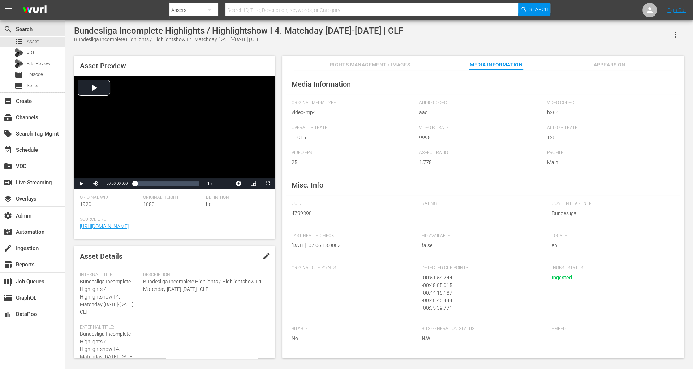
click at [598, 67] on span "Appears On" at bounding box center [609, 64] width 54 height 9
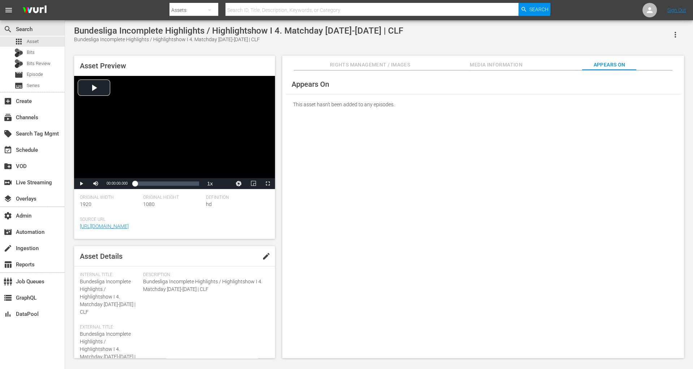
click at [492, 61] on span "Media Information" at bounding box center [496, 64] width 54 height 9
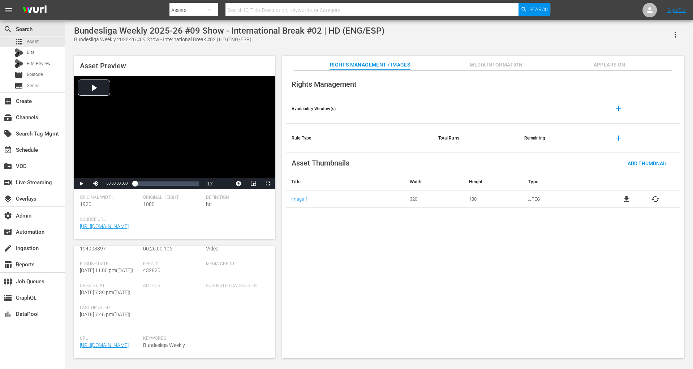
scroll to position [159, 0]
drag, startPoint x: 79, startPoint y: 266, endPoint x: 115, endPoint y: 272, distance: 35.9
click at [115, 283] on div "Created At [DATE] 7:39 pm ( [DATE] )" at bounding box center [111, 294] width 63 height 22
click at [115, 311] on span "[DATE] 7:46 pm ( [DATE] )" at bounding box center [105, 314] width 51 height 6
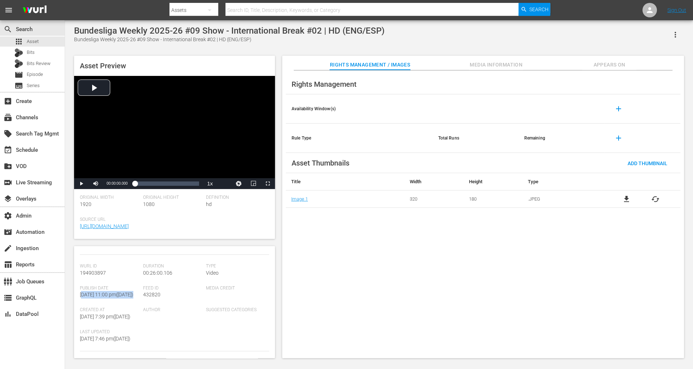
drag, startPoint x: 81, startPoint y: 292, endPoint x: 133, endPoint y: 301, distance: 52.8
click at [133, 301] on div "Publish Date [DATE] 11:00 pm ( [DATE] )" at bounding box center [111, 296] width 63 height 22
click at [133, 302] on div "Publish Date [DATE] 11:00 pm ( [DATE] )" at bounding box center [111, 296] width 63 height 22
